Goal: Task Accomplishment & Management: Use online tool/utility

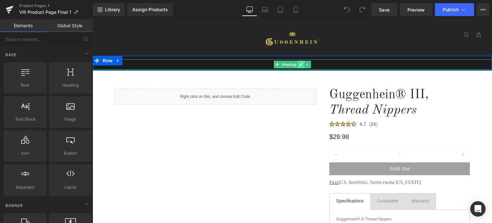
click at [300, 64] on icon at bounding box center [302, 64] width 4 height 4
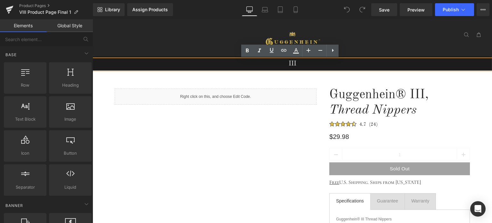
click at [287, 64] on h1 "III" at bounding box center [292, 63] width 399 height 9
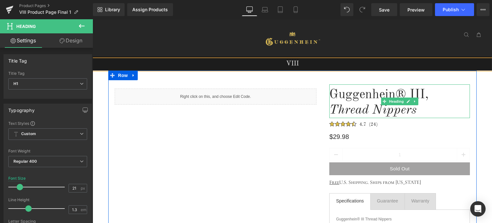
click at [407, 94] on h1 "Guggenhein® III," at bounding box center [399, 94] width 141 height 15
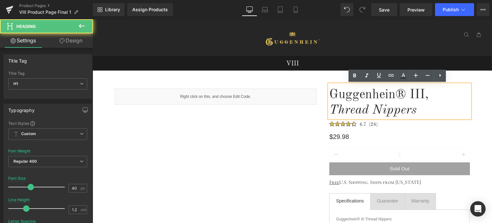
click at [409, 93] on h1 "Guggenhein® III," at bounding box center [399, 94] width 141 height 15
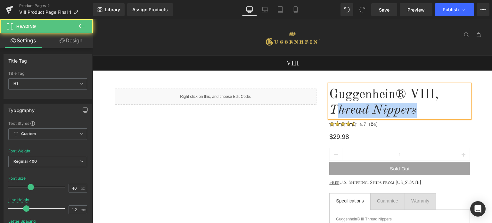
drag, startPoint x: 335, startPoint y: 111, endPoint x: 415, endPoint y: 114, distance: 79.8
click at [415, 114] on h1 "Thread Nippers" at bounding box center [399, 110] width 141 height 15
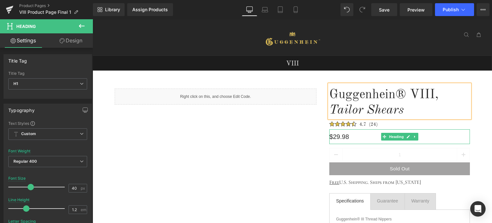
click at [338, 135] on h1 "$29.98" at bounding box center [399, 136] width 141 height 15
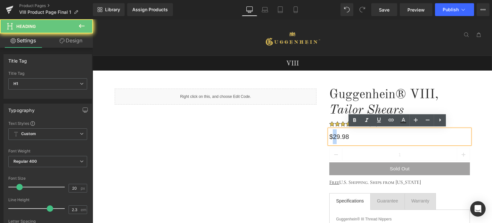
click at [332, 136] on h1 "$29.98" at bounding box center [399, 136] width 141 height 15
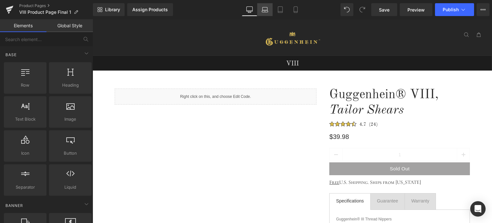
click at [268, 11] on icon at bounding box center [265, 9] width 6 height 6
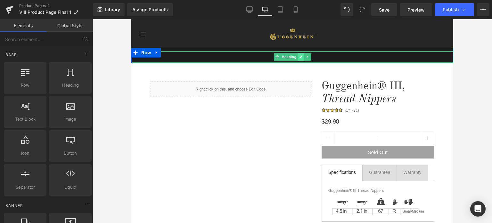
click at [300, 57] on icon at bounding box center [301, 56] width 3 height 3
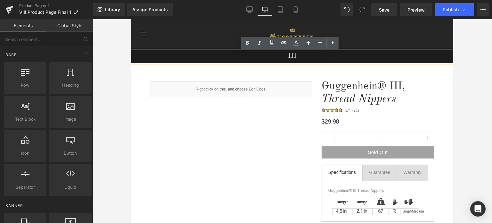
click at [285, 57] on h1 "III" at bounding box center [292, 55] width 322 height 9
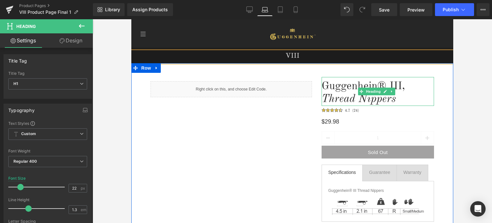
click at [388, 85] on h1 "Guggenhein® III," at bounding box center [378, 86] width 112 height 13
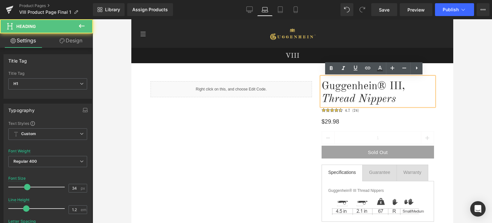
click at [388, 85] on h1 "Guggenhein® III," at bounding box center [378, 86] width 112 height 13
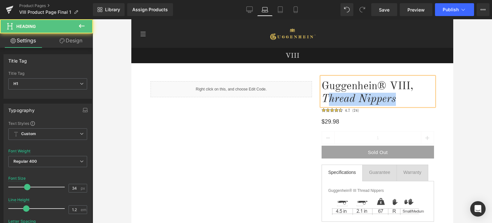
drag, startPoint x: 327, startPoint y: 99, endPoint x: 392, endPoint y: 100, distance: 64.7
click at [392, 100] on icon "Thread Nippers" at bounding box center [359, 99] width 74 height 11
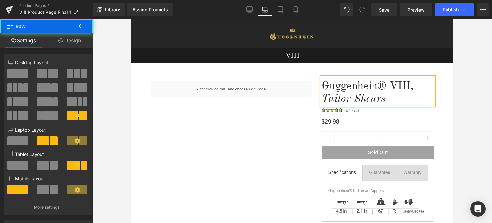
click at [439, 113] on div "Liquid Guggenhein® VIII, Tailor Shears Heading Image $29.98 Heading 1 (P) Quant…" at bounding box center [292, 152] width 322 height 179
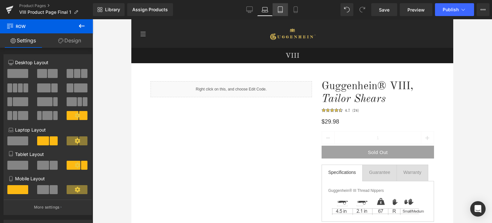
click at [283, 13] on link "Tablet" at bounding box center [280, 9] width 15 height 13
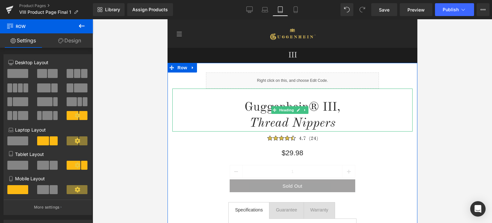
click at [329, 105] on h1 "Guggenhein® III," at bounding box center [292, 107] width 240 height 16
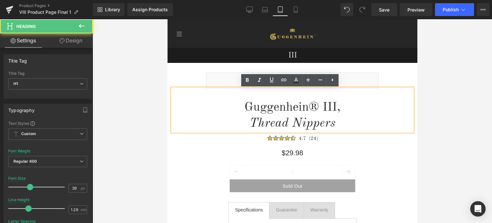
click at [320, 105] on h1 "Guggenhein® III," at bounding box center [292, 107] width 240 height 16
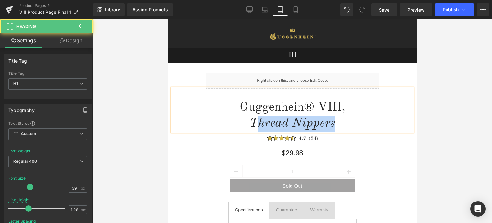
drag, startPoint x: 255, startPoint y: 125, endPoint x: 335, endPoint y: 126, distance: 80.1
click at [335, 126] on h1 "Thread Nippers" at bounding box center [292, 123] width 240 height 16
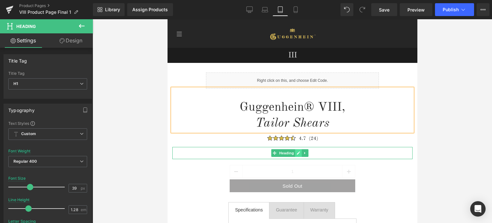
click at [297, 153] on icon at bounding box center [299, 153] width 4 height 4
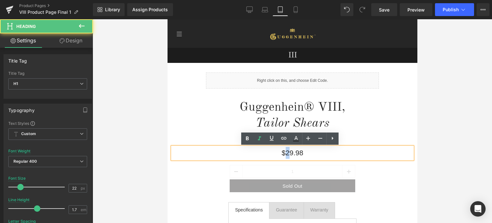
click at [284, 153] on h1 "$29.98" at bounding box center [292, 153] width 240 height 12
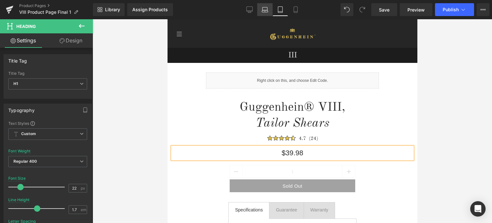
click at [267, 12] on icon at bounding box center [265, 9] width 6 height 6
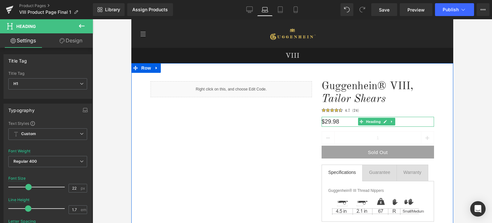
click at [324, 121] on h1 "$29.98" at bounding box center [378, 122] width 112 height 10
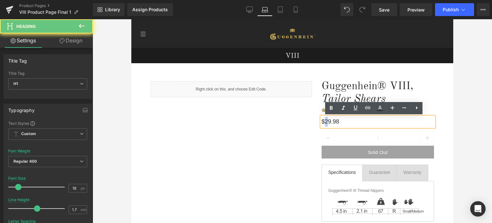
click at [323, 120] on h1 "$29.98" at bounding box center [378, 122] width 112 height 10
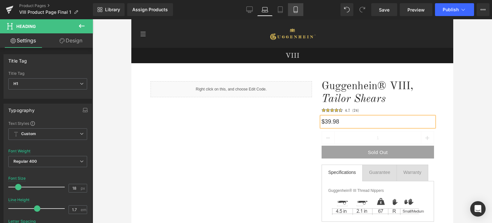
click at [293, 7] on icon at bounding box center [296, 9] width 6 height 6
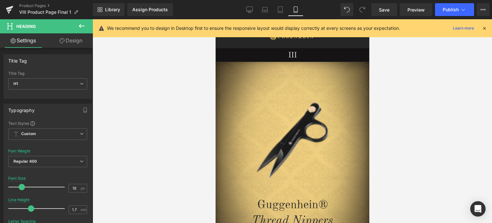
click at [485, 27] on icon at bounding box center [485, 28] width 6 height 6
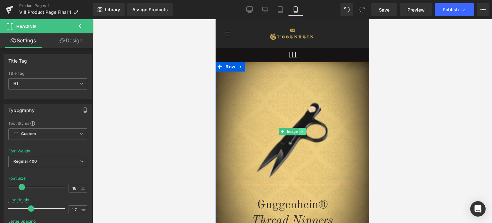
click at [299, 133] on link at bounding box center [302, 132] width 7 height 8
click at [304, 133] on icon at bounding box center [306, 131] width 4 height 4
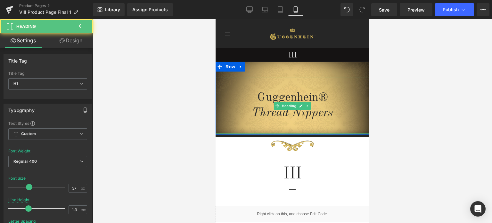
click at [326, 114] on icon "Thread Nippers" at bounding box center [292, 113] width 81 height 12
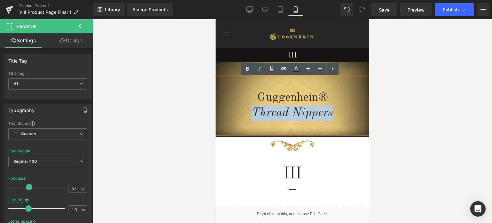
drag, startPoint x: 334, startPoint y: 112, endPoint x: 248, endPoint y: 112, distance: 85.9
click at [248, 112] on h1 "Thread Nippers" at bounding box center [292, 112] width 154 height 15
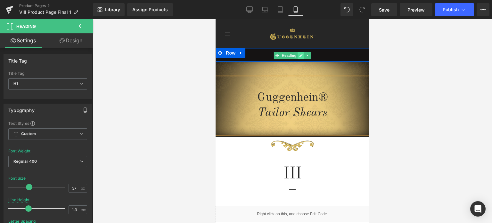
click at [299, 57] on icon at bounding box center [300, 55] width 3 height 3
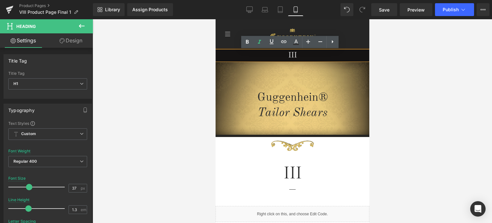
click at [286, 55] on h1 "III" at bounding box center [292, 56] width 153 height 10
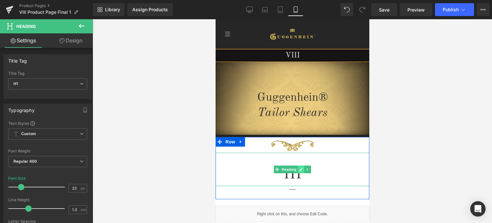
click at [298, 171] on link at bounding box center [301, 169] width 7 height 8
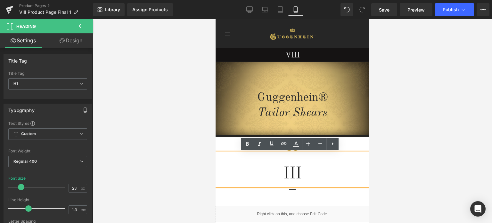
click at [283, 173] on h1 "III" at bounding box center [292, 172] width 154 height 27
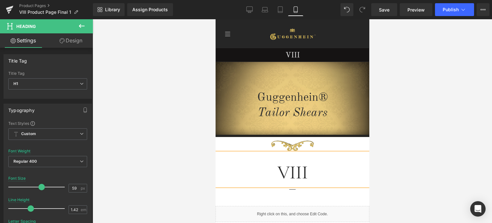
click at [399, 139] on div at bounding box center [293, 120] width 400 height 203
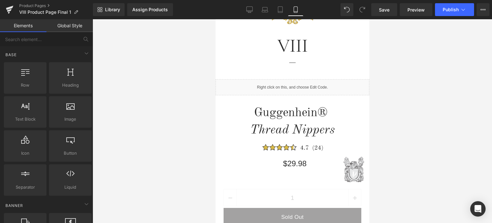
scroll to position [128, 0]
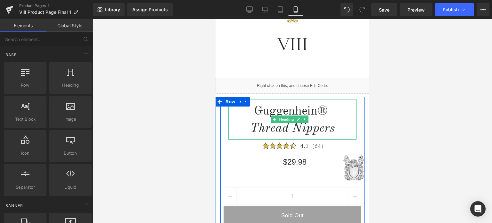
click at [327, 112] on span at bounding box center [329, 111] width 4 height 12
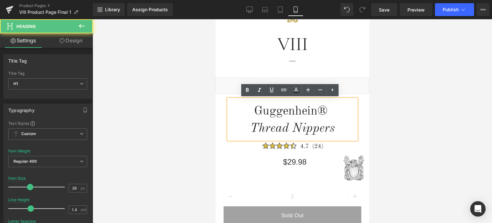
click at [323, 131] on icon "Thread Nippers" at bounding box center [292, 128] width 85 height 12
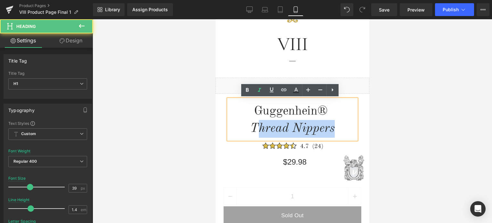
drag, startPoint x: 256, startPoint y: 125, endPoint x: 336, endPoint y: 127, distance: 79.8
click at [336, 127] on h1 "Thread Nippers" at bounding box center [292, 129] width 128 height 18
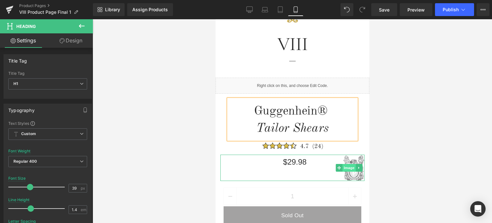
click at [353, 169] on span "Image" at bounding box center [348, 168] width 13 height 8
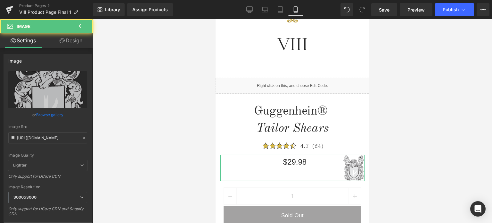
click at [73, 40] on link "Design" at bounding box center [71, 40] width 46 height 14
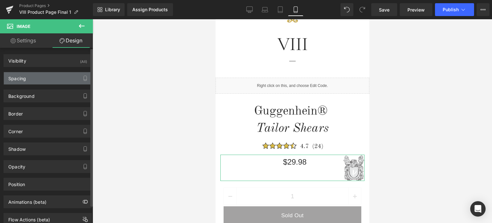
click at [42, 78] on div "Spacing" at bounding box center [48, 78] width 88 height 12
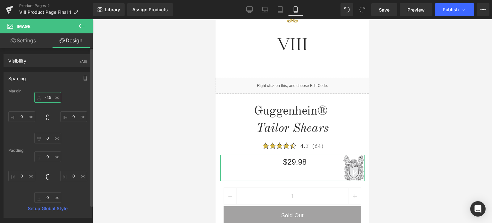
click at [51, 97] on input "-45" at bounding box center [47, 97] width 27 height 11
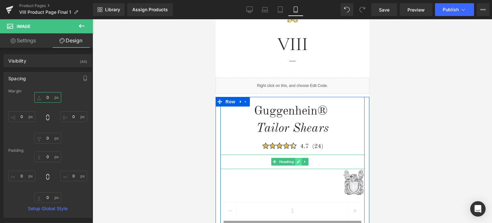
type input "0"
click at [297, 162] on icon at bounding box center [298, 161] width 3 height 3
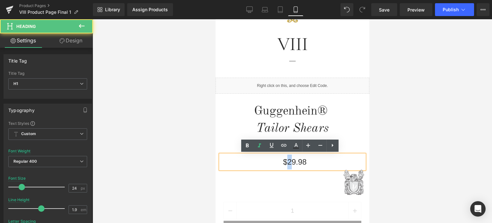
click at [286, 161] on h1 "$29.98" at bounding box center [294, 161] width 139 height 15
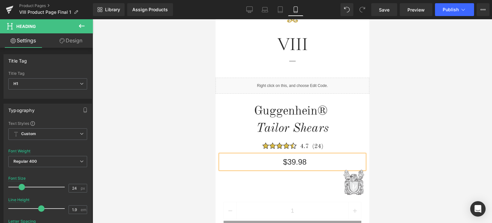
click at [384, 129] on div at bounding box center [293, 120] width 400 height 203
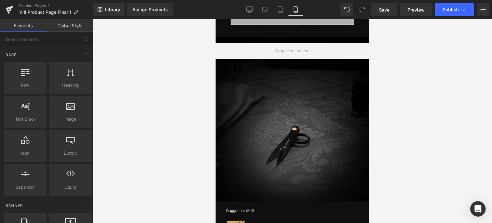
scroll to position [540, 0]
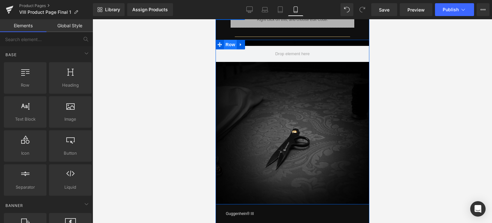
click at [232, 43] on span "Row" at bounding box center [230, 45] width 13 height 10
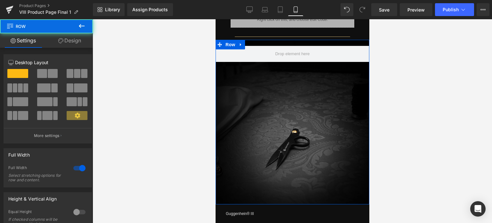
drag, startPoint x: 69, startPoint y: 43, endPoint x: 66, endPoint y: 37, distance: 6.5
click at [69, 43] on link "Design" at bounding box center [69, 40] width 46 height 14
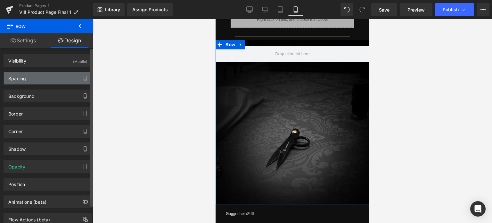
click at [40, 80] on div "Spacing" at bounding box center [48, 78] width 88 height 12
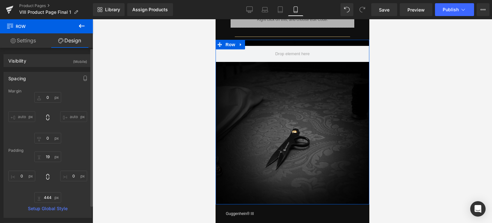
click at [24, 80] on div "Spacing" at bounding box center [17, 76] width 18 height 9
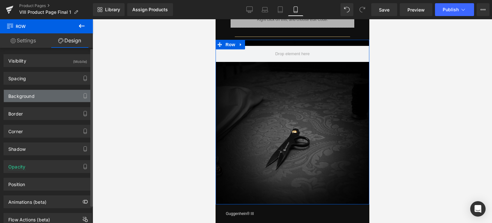
click at [35, 98] on div "Background" at bounding box center [48, 96] width 88 height 12
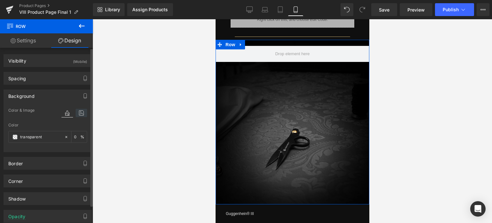
click at [77, 113] on icon at bounding box center [82, 113] width 12 height 8
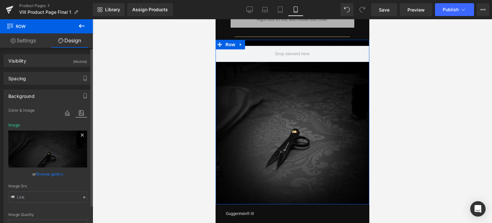
click at [81, 135] on icon at bounding box center [82, 134] width 3 height 3
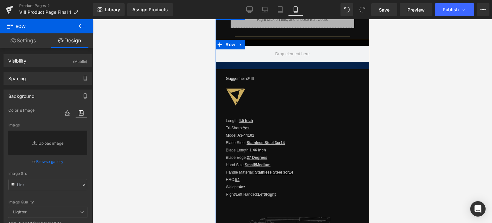
drag, startPoint x: 300, startPoint y: 200, endPoint x: 300, endPoint y: 65, distance: 135.2
click at [300, 65] on div at bounding box center [292, 65] width 154 height 7
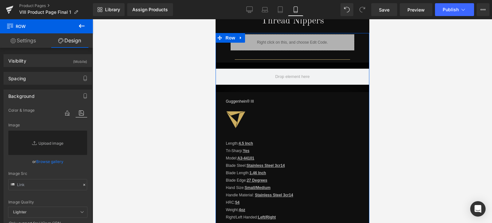
scroll to position [508, 0]
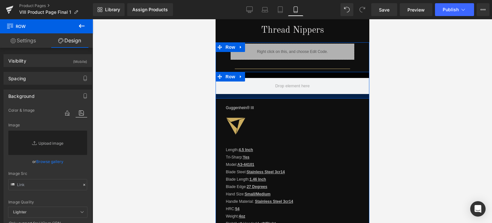
click at [299, 94] on div at bounding box center [292, 96] width 154 height 4
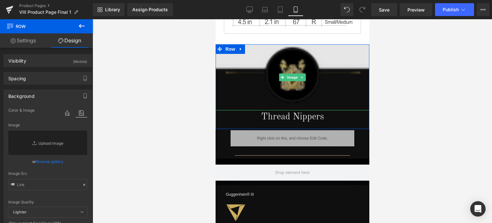
scroll to position [411, 0]
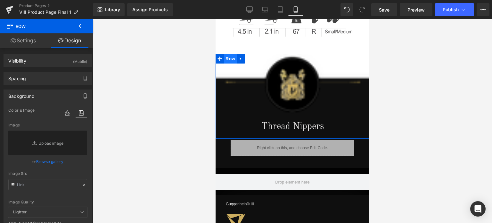
click at [228, 54] on span "Row" at bounding box center [230, 59] width 13 height 10
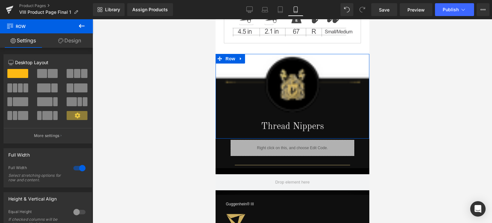
click at [69, 41] on link "Design" at bounding box center [69, 40] width 46 height 14
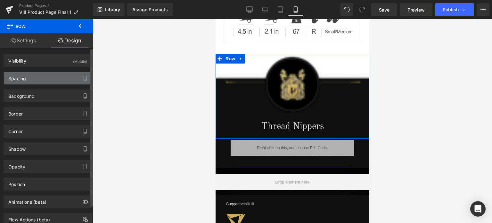
click at [39, 81] on div "Spacing" at bounding box center [48, 78] width 88 height 12
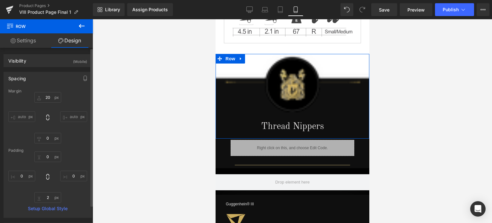
click at [38, 79] on div "Spacing" at bounding box center [48, 78] width 88 height 12
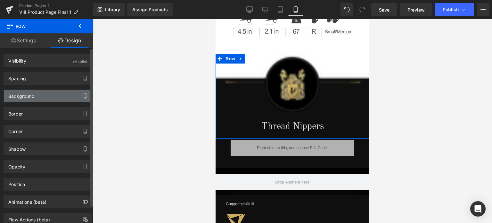
click at [41, 95] on div "Background" at bounding box center [48, 96] width 88 height 12
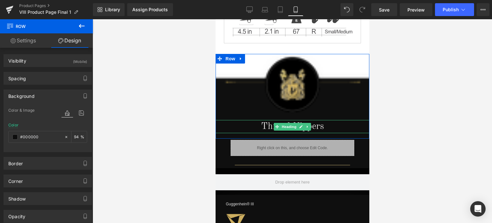
click at [321, 124] on h1 "Thread Nippers" at bounding box center [292, 126] width 154 height 13
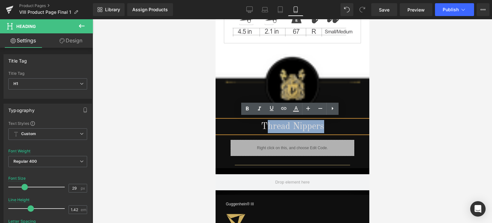
drag, startPoint x: 325, startPoint y: 124, endPoint x: 267, endPoint y: 121, distance: 58.1
click at [267, 121] on h1 "Thread Nippers" at bounding box center [292, 126] width 154 height 13
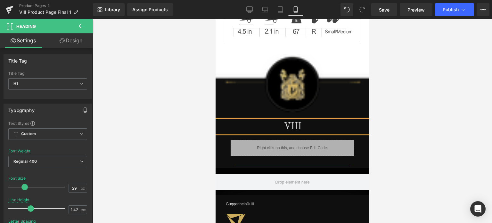
click at [409, 126] on div at bounding box center [293, 120] width 400 height 203
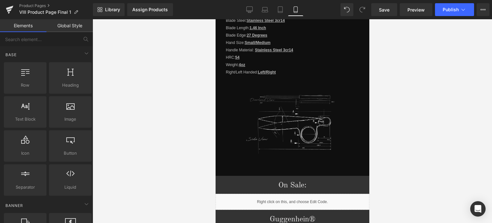
scroll to position [655, 0]
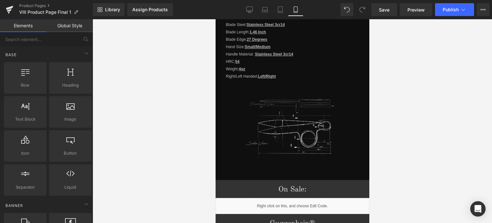
drag, startPoint x: 366, startPoint y: 110, endPoint x: 586, endPoint y: 143, distance: 222.8
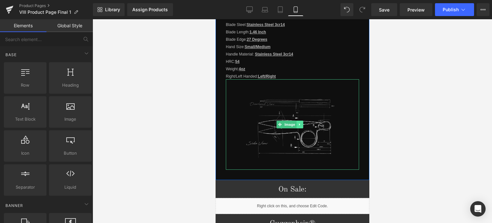
click at [300, 122] on icon at bounding box center [300, 124] width 4 height 4
click at [302, 122] on icon at bounding box center [303, 124] width 4 height 4
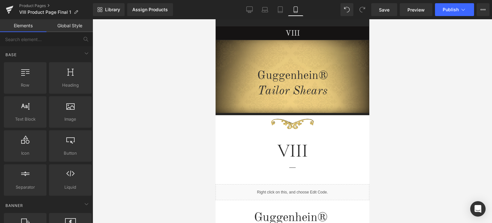
scroll to position [6, 0]
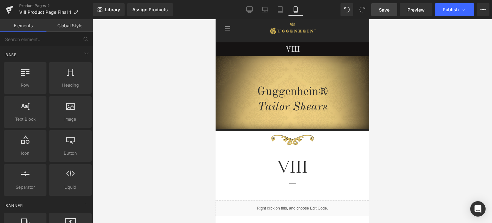
click at [383, 9] on span "Save" at bounding box center [384, 9] width 11 height 7
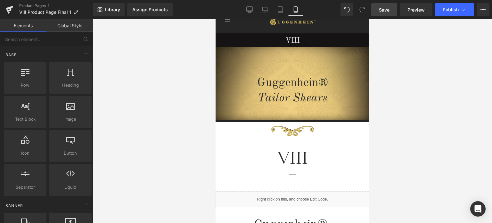
scroll to position [0, 0]
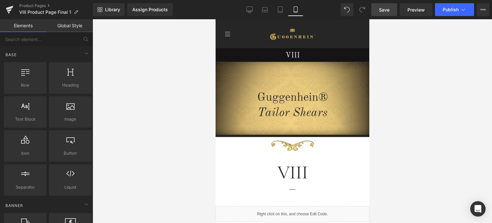
click at [384, 9] on span "Save" at bounding box center [384, 9] width 11 height 7
click at [251, 10] on icon at bounding box center [249, 9] width 6 height 6
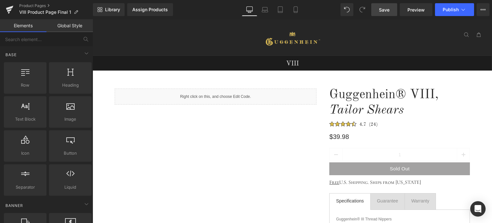
scroll to position [36, 0]
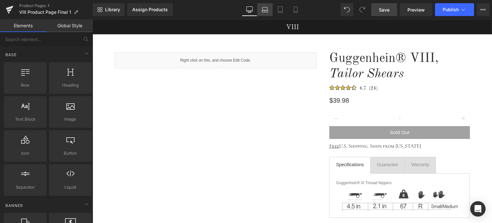
click at [265, 10] on icon at bounding box center [265, 11] width 6 height 2
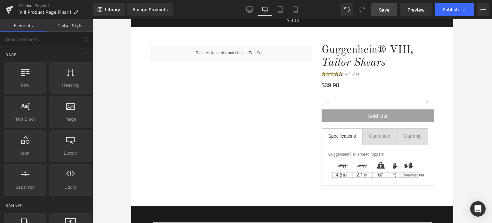
scroll to position [29, 0]
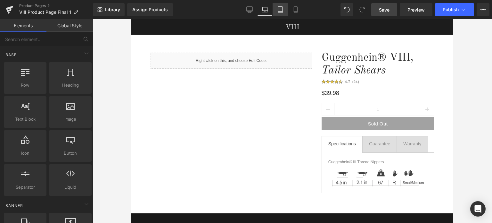
click at [278, 11] on icon at bounding box center [280, 9] width 6 height 6
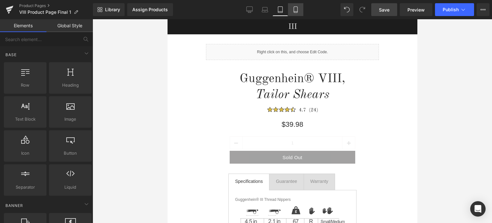
click at [295, 13] on link "Mobile" at bounding box center [295, 9] width 15 height 13
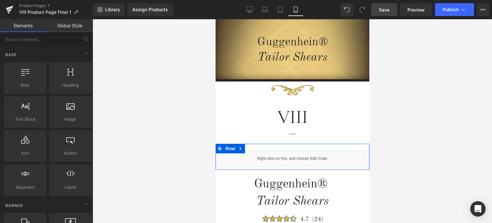
scroll to position [61, 0]
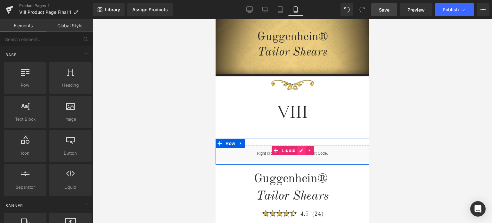
click at [300, 150] on div "Liquid" at bounding box center [292, 153] width 154 height 16
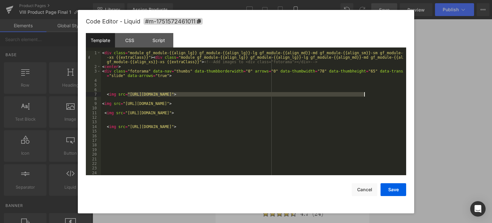
drag, startPoint x: 128, startPoint y: 95, endPoint x: 364, endPoint y: 95, distance: 235.8
click at [364, 95] on div "< div class = "module gf_module-{{align_lg}} gf_module-{{align_lg}}-lg gf_modul…" at bounding box center [252, 122] width 303 height 143
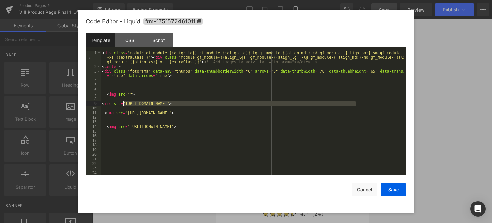
drag, startPoint x: 356, startPoint y: 103, endPoint x: 123, endPoint y: 103, distance: 232.9
click at [123, 103] on div "< div class = "module gf_module-{{align_lg}} gf_module-{{align_lg}}-lg gf_modul…" at bounding box center [252, 122] width 303 height 143
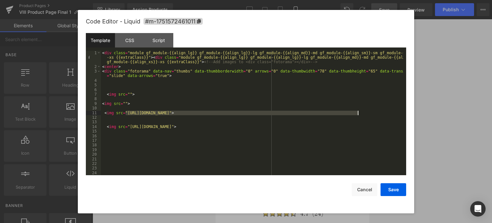
drag, startPoint x: 126, startPoint y: 113, endPoint x: 357, endPoint y: 112, distance: 231.6
click at [357, 112] on div "< div class = "module gf_module-{{align_lg}} gf_module-{{align_lg}}-lg gf_modul…" at bounding box center [252, 122] width 303 height 143
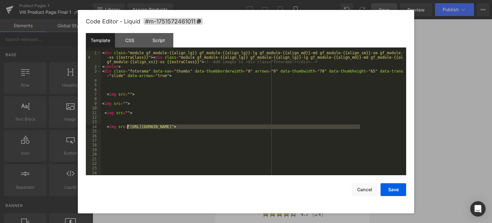
drag, startPoint x: 359, startPoint y: 127, endPoint x: 127, endPoint y: 128, distance: 232.6
click at [127, 128] on div "< div class = "module gf_module-{{align_lg}} gf_module-{{align_lg}}-lg gf_modul…" at bounding box center [252, 122] width 303 height 143
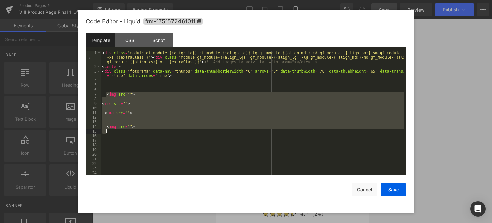
drag, startPoint x: 138, startPoint y: 114, endPoint x: 151, endPoint y: 132, distance: 22.5
click at [151, 132] on div "< div class = "module gf_module-{{align_lg}} gf_module-{{align_lg}}-lg gf_modul…" at bounding box center [252, 122] width 303 height 143
click at [161, 142] on div "< div class = "module gf_module-{{align_lg}} gf_module-{{align_lg}}-lg gf_modul…" at bounding box center [252, 122] width 303 height 143
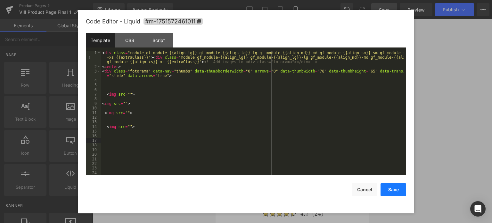
click at [393, 190] on button "Save" at bounding box center [394, 189] width 26 height 13
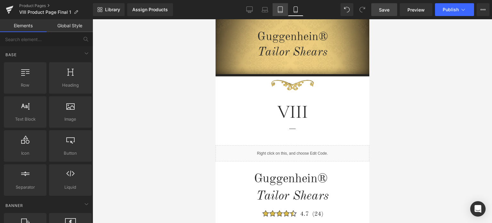
click at [279, 7] on icon at bounding box center [280, 10] width 4 height 6
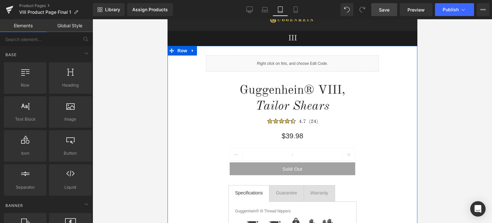
scroll to position [12, 0]
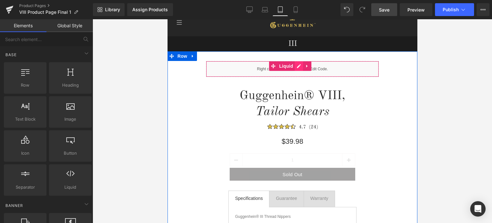
click at [298, 67] on div "Liquid" at bounding box center [292, 69] width 173 height 16
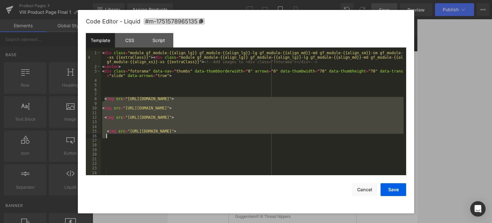
drag, startPoint x: 104, startPoint y: 97, endPoint x: 325, endPoint y: 137, distance: 224.5
click at [325, 137] on div "< div class = "module gf_module-{{align_lg}} gf_module-{{align_lg}}-lg gf_modul…" at bounding box center [252, 122] width 303 height 143
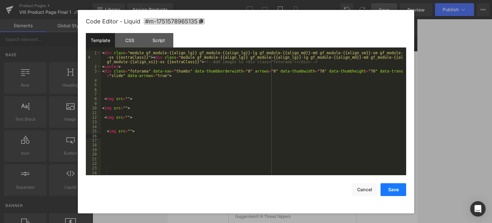
click at [393, 187] on button "Save" at bounding box center [394, 189] width 26 height 13
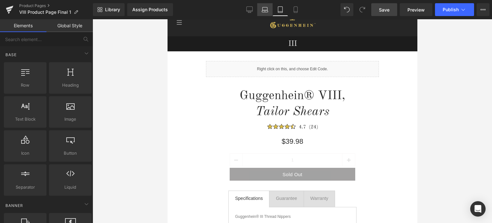
drag, startPoint x: 266, startPoint y: 9, endPoint x: 134, endPoint y: 8, distance: 132.3
click at [266, 9] on icon at bounding box center [265, 9] width 6 height 6
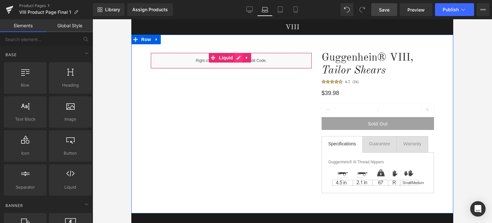
click at [237, 59] on div "Liquid" at bounding box center [231, 61] width 161 height 16
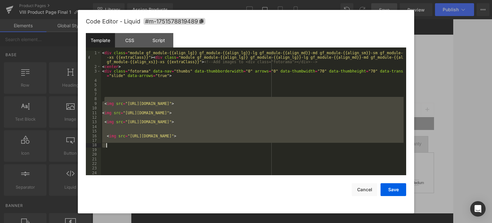
drag, startPoint x: 103, startPoint y: 101, endPoint x: 327, endPoint y: 145, distance: 228.3
click at [327, 145] on div "< div class = "module gf_module-{{align_lg}} gf_module-{{align_lg}}-lg gf_modul…" at bounding box center [252, 122] width 303 height 143
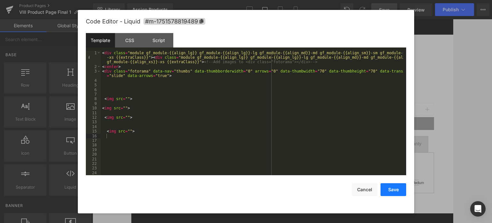
click at [391, 186] on button "Save" at bounding box center [394, 189] width 26 height 13
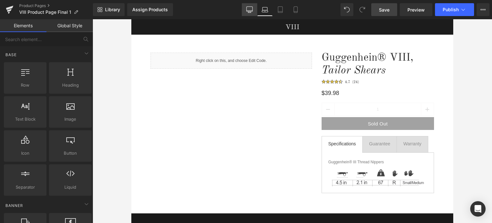
click at [250, 11] on icon at bounding box center [250, 9] width 6 height 5
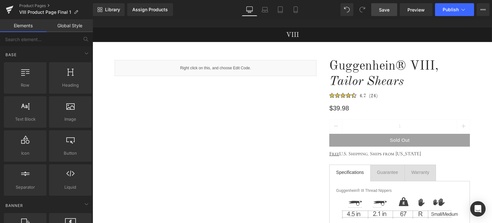
scroll to position [51, 0]
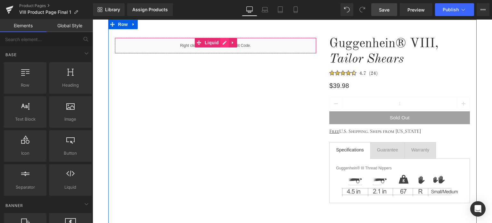
click at [222, 43] on div "Liquid" at bounding box center [216, 45] width 202 height 16
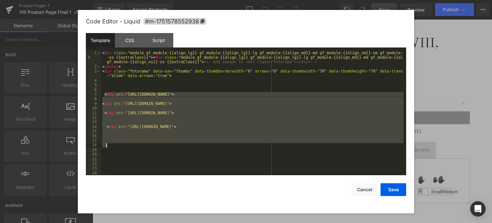
drag, startPoint x: 103, startPoint y: 93, endPoint x: 269, endPoint y: 143, distance: 173.3
click at [269, 143] on div "< div class = "module gf_module-{{align_lg}} gf_module-{{align_lg}}-lg gf_modul…" at bounding box center [252, 122] width 303 height 143
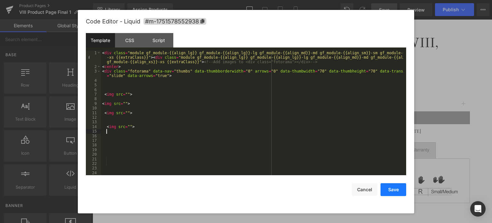
click at [393, 189] on button "Save" at bounding box center [394, 189] width 26 height 13
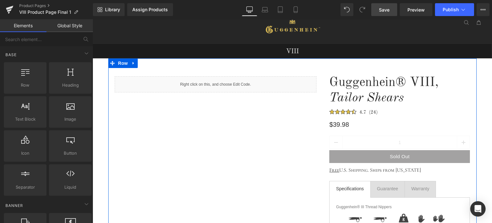
scroll to position [0, 0]
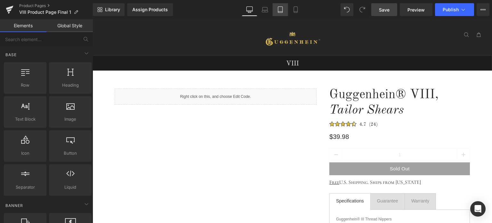
click at [282, 13] on link "Tablet" at bounding box center [280, 9] width 15 height 13
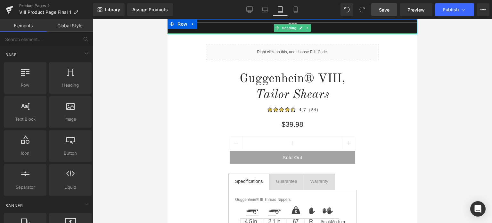
click at [298, 28] on link at bounding box center [301, 28] width 7 height 8
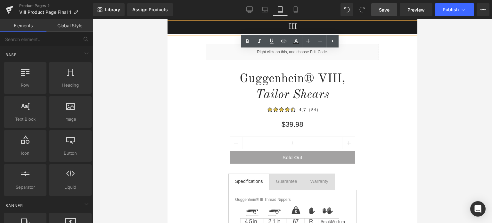
click at [286, 27] on h1 "III" at bounding box center [292, 27] width 250 height 10
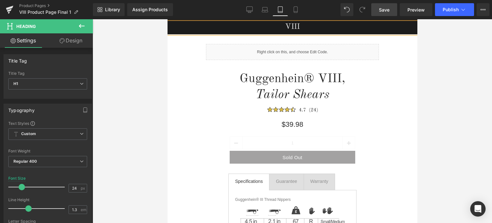
click at [436, 66] on div at bounding box center [293, 120] width 400 height 203
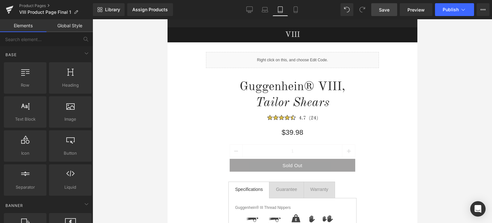
scroll to position [0, 0]
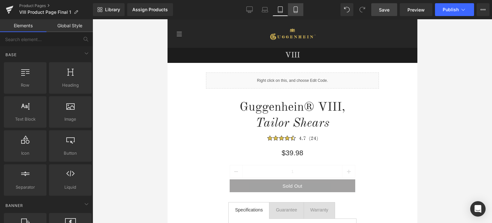
click at [294, 9] on icon at bounding box center [296, 10] width 4 height 6
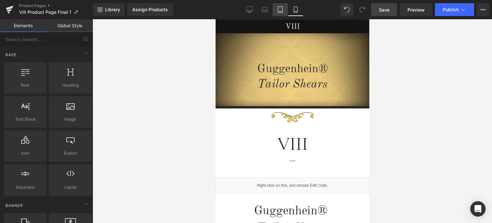
click at [283, 12] on icon at bounding box center [280, 9] width 6 height 6
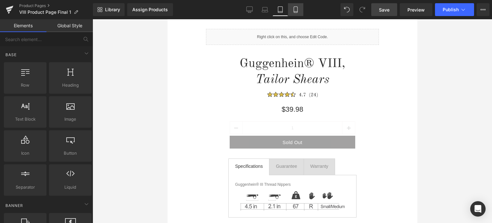
click at [294, 11] on icon at bounding box center [296, 9] width 6 height 6
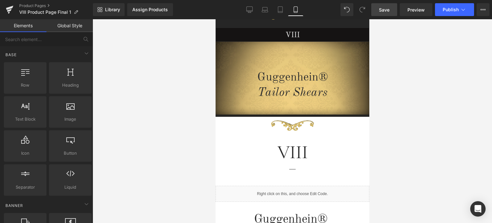
scroll to position [0, 0]
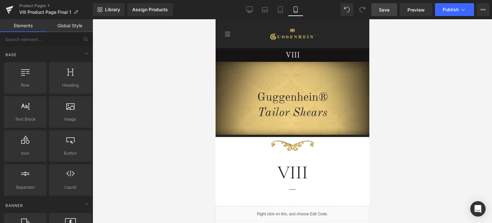
drag, startPoint x: 367, startPoint y: 164, endPoint x: 591, endPoint y: 47, distance: 252.4
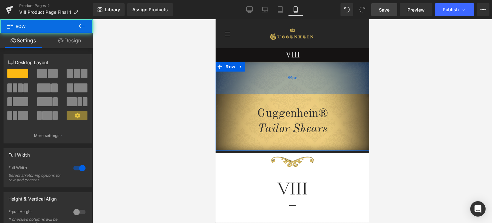
drag, startPoint x: 323, startPoint y: 63, endPoint x: 323, endPoint y: 79, distance: 16.0
click at [323, 79] on div "99px" at bounding box center [292, 78] width 154 height 32
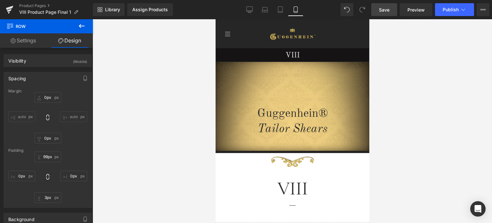
click at [385, 8] on span "Save" at bounding box center [384, 9] width 11 height 7
click at [414, 11] on span "Preview" at bounding box center [416, 9] width 17 height 7
click at [387, 10] on span "Save" at bounding box center [384, 9] width 11 height 7
click at [382, 8] on span "Save" at bounding box center [384, 9] width 11 height 7
click at [386, 10] on span "Save" at bounding box center [384, 9] width 11 height 7
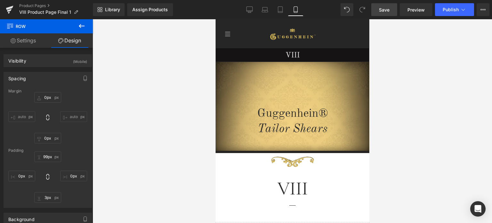
click at [384, 9] on span "Save" at bounding box center [384, 9] width 11 height 7
click at [387, 11] on span "Save" at bounding box center [384, 9] width 11 height 7
click at [389, 9] on span "Save" at bounding box center [384, 9] width 11 height 7
click at [389, 8] on span "Save" at bounding box center [384, 9] width 11 height 7
click at [39, 7] on link "Product Pages" at bounding box center [56, 5] width 74 height 5
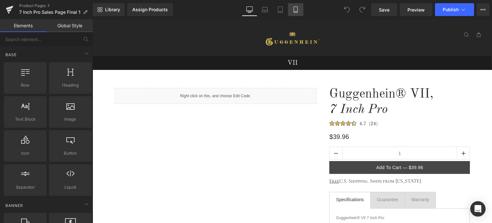
click at [299, 11] on icon at bounding box center [296, 9] width 6 height 6
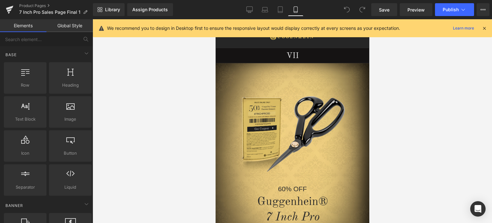
click at [485, 28] on icon at bounding box center [485, 28] width 6 height 6
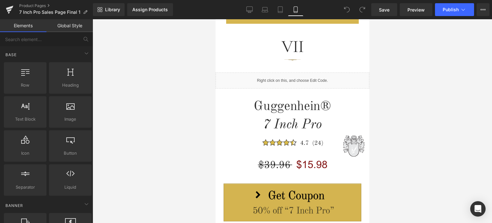
scroll to position [245, 0]
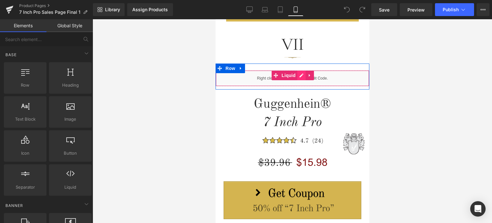
click at [300, 76] on div "Liquid" at bounding box center [292, 78] width 154 height 16
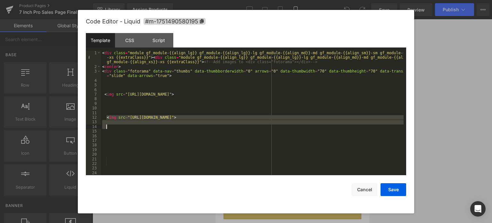
drag, startPoint x: 106, startPoint y: 119, endPoint x: 378, endPoint y: 126, distance: 272.1
click at [378, 126] on div "< div class = "module gf_module-{{align_lg}} gf_module-{{align_lg}}-lg gf_modul…" at bounding box center [252, 122] width 303 height 143
click at [119, 141] on div "< div class = "module gf_module-{{align_lg}} gf_module-{{align_lg}}-lg gf_modul…" at bounding box center [252, 122] width 303 height 143
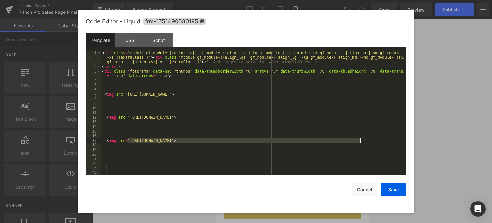
drag, startPoint x: 129, startPoint y: 141, endPoint x: 359, endPoint y: 142, distance: 230.4
click at [359, 142] on div "< div class = "module gf_module-{{align_lg}} gf_module-{{align_lg}}-lg gf_modul…" at bounding box center [252, 122] width 303 height 143
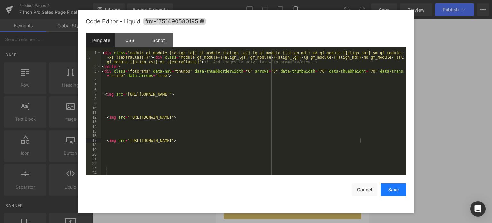
click at [392, 189] on button "Save" at bounding box center [394, 189] width 26 height 13
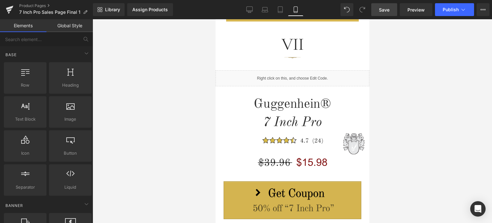
click at [386, 10] on span "Save" at bounding box center [384, 9] width 11 height 7
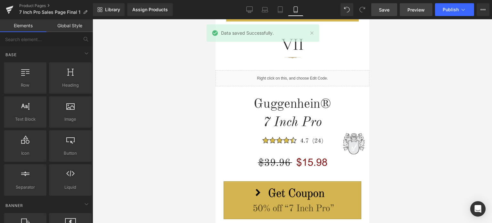
click at [417, 10] on span "Preview" at bounding box center [416, 9] width 17 height 7
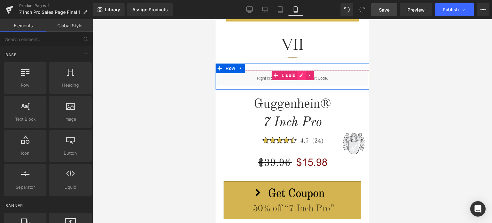
click at [300, 75] on div "Liquid" at bounding box center [292, 78] width 154 height 16
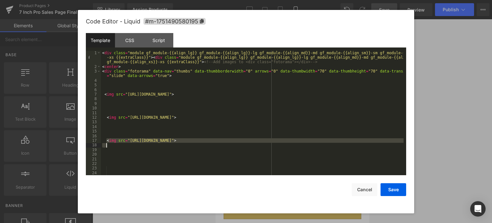
drag, startPoint x: 107, startPoint y: 139, endPoint x: 397, endPoint y: 145, distance: 289.7
click at [397, 145] on div "< div class = "module gf_module-{{align_lg}} gf_module-{{align_lg}}-lg gf_modul…" at bounding box center [252, 122] width 303 height 143
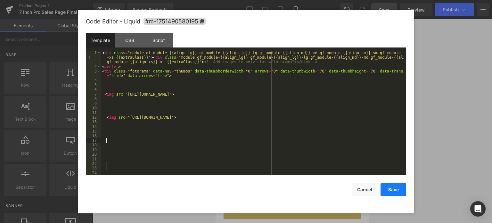
click at [395, 190] on button "Save" at bounding box center [394, 189] width 26 height 13
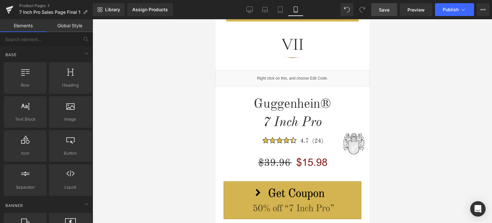
click at [387, 11] on span "Save" at bounding box center [384, 9] width 11 height 7
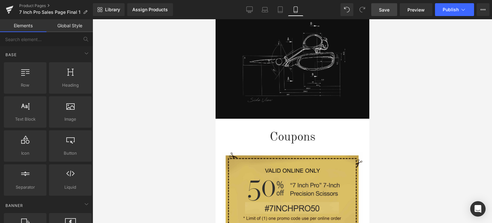
scroll to position [766, 0]
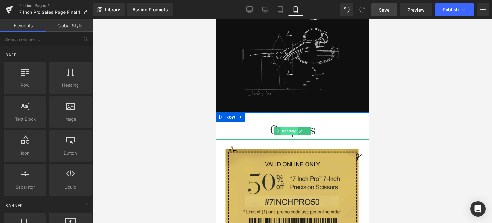
click at [290, 127] on span "Heading" at bounding box center [288, 131] width 17 height 8
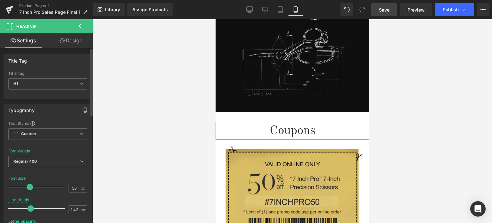
type input "37"
click at [26, 187] on span at bounding box center [29, 187] width 6 height 6
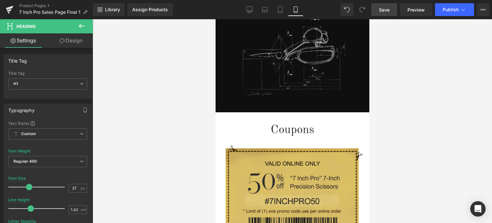
click at [386, 9] on span "Save" at bounding box center [384, 9] width 11 height 7
click at [388, 10] on span "Save" at bounding box center [384, 9] width 11 height 7
click at [386, 11] on span "Save" at bounding box center [384, 9] width 11 height 7
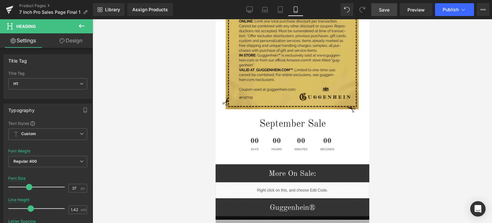
scroll to position [1022, 0]
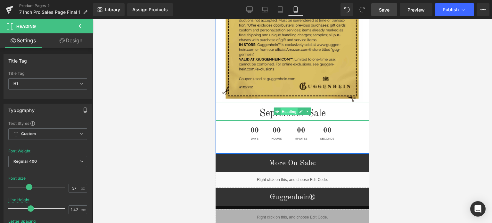
click at [288, 108] on span "Heading" at bounding box center [288, 112] width 17 height 8
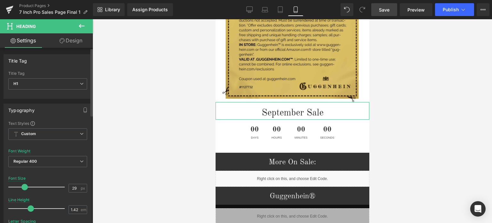
type input "28"
click at [25, 187] on span at bounding box center [24, 187] width 6 height 6
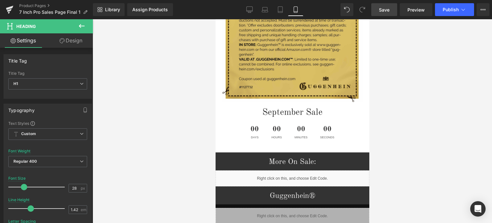
click at [389, 9] on span "Save" at bounding box center [384, 9] width 11 height 7
click at [386, 9] on span "Save" at bounding box center [384, 9] width 11 height 7
click at [390, 10] on span "Save" at bounding box center [384, 9] width 11 height 7
click at [384, 8] on span "Save" at bounding box center [384, 9] width 11 height 7
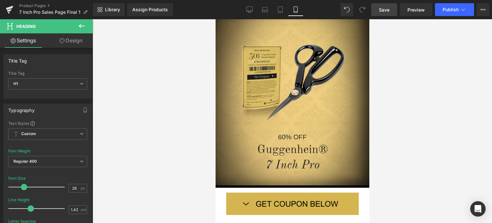
scroll to position [0, 0]
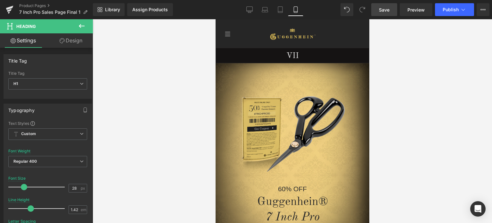
click at [384, 11] on span "Save" at bounding box center [384, 9] width 11 height 7
click at [385, 8] on span "Save" at bounding box center [384, 9] width 11 height 7
click at [388, 9] on span "Save" at bounding box center [384, 9] width 11 height 7
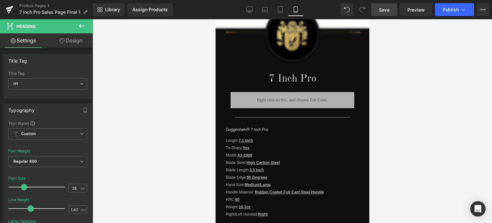
scroll to position [582, 0]
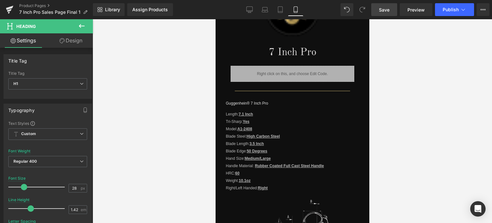
click at [80, 28] on icon at bounding box center [82, 26] width 8 height 8
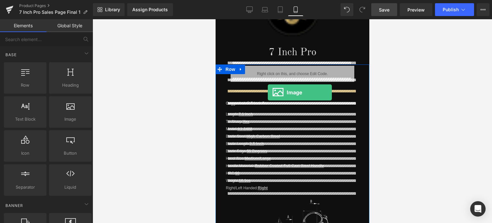
drag, startPoint x: 289, startPoint y: 132, endPoint x: 268, endPoint y: 92, distance: 45.2
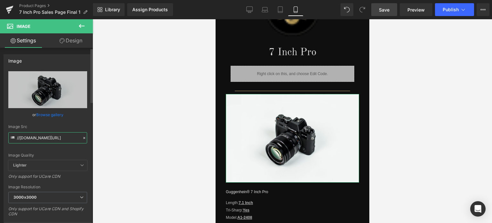
click at [51, 138] on input "//[DOMAIN_NAME][URL]" at bounding box center [47, 137] width 79 height 11
paste input "[URL][DOMAIN_NAME]"
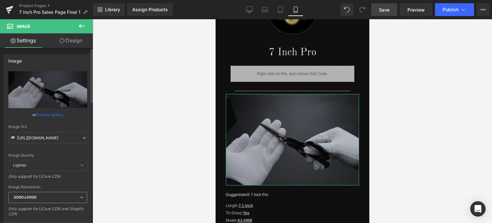
click at [48, 193] on span "3000x3000" at bounding box center [47, 197] width 79 height 11
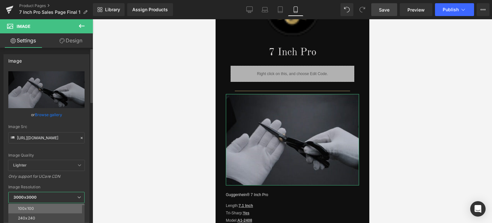
click at [47, 209] on li "100x100" at bounding box center [47, 208] width 79 height 10
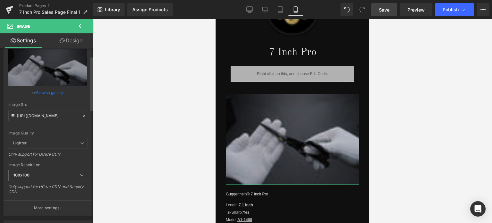
scroll to position [32, 0]
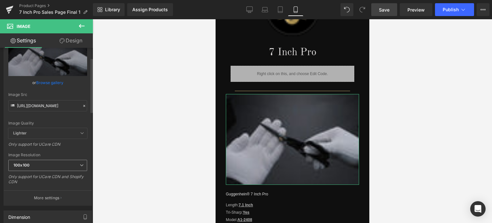
click at [66, 163] on span "100x100" at bounding box center [47, 165] width 79 height 11
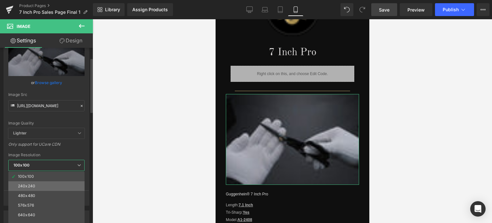
click at [50, 188] on li "240x240" at bounding box center [47, 186] width 79 height 10
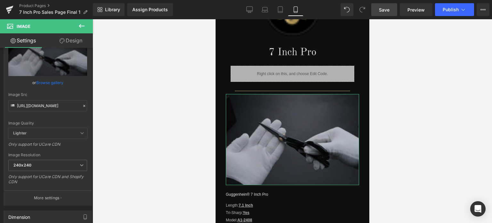
type input "[URL][DOMAIN_NAME]"
click at [387, 9] on span "Save" at bounding box center [384, 9] width 11 height 7
click at [82, 25] on icon at bounding box center [82, 26] width 8 height 8
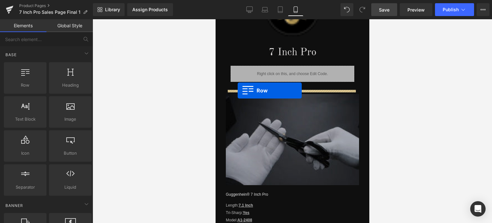
drag, startPoint x: 245, startPoint y: 100, endPoint x: 237, endPoint y: 91, distance: 12.3
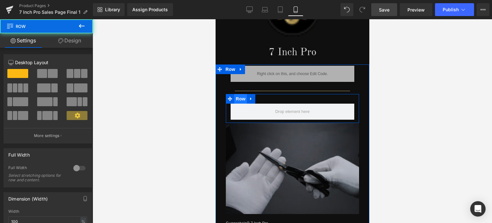
click at [237, 97] on span "Row" at bounding box center [240, 99] width 13 height 10
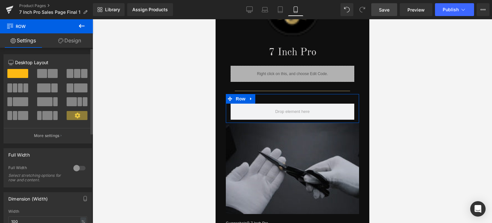
click at [76, 168] on div at bounding box center [79, 168] width 15 height 10
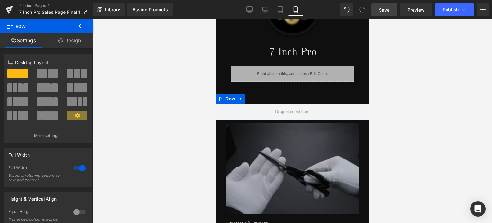
click at [72, 42] on link "Design" at bounding box center [69, 40] width 46 height 14
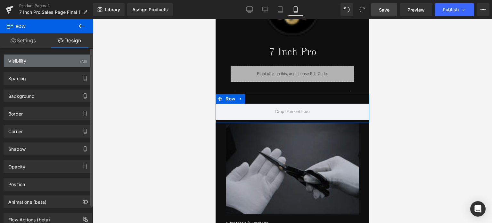
click at [57, 61] on div "Visibility (All)" at bounding box center [48, 60] width 88 height 12
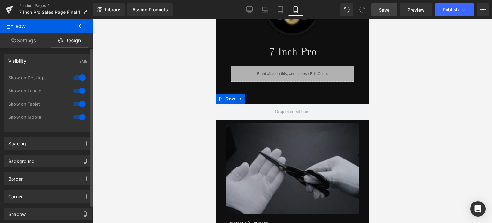
click at [79, 78] on div at bounding box center [79, 77] width 15 height 10
drag, startPoint x: 79, startPoint y: 89, endPoint x: 76, endPoint y: 101, distance: 12.4
click at [79, 90] on div at bounding box center [79, 91] width 15 height 10
click at [78, 103] on div at bounding box center [79, 104] width 15 height 10
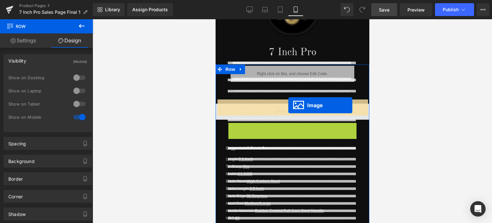
drag, startPoint x: 280, startPoint y: 161, endPoint x: 288, endPoint y: 105, distance: 57.0
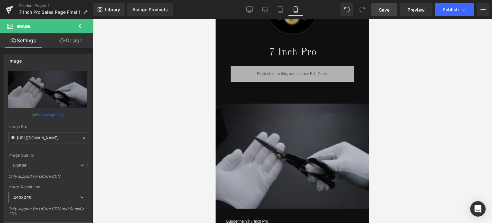
click at [391, 10] on link "Save" at bounding box center [384, 9] width 26 height 13
click at [389, 11] on span "Save" at bounding box center [384, 9] width 11 height 7
click at [389, 9] on span "Save" at bounding box center [384, 9] width 11 height 7
click at [382, 7] on span "Save" at bounding box center [384, 9] width 11 height 7
click at [390, 11] on span "Save" at bounding box center [384, 9] width 11 height 7
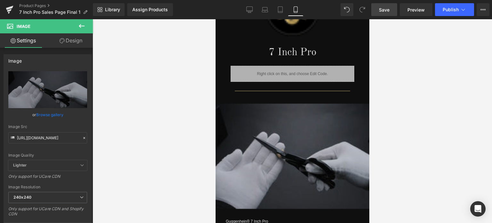
click at [393, 10] on link "Save" at bounding box center [384, 9] width 26 height 13
click at [39, 6] on link "Product Pages" at bounding box center [56, 5] width 74 height 5
